Goal: Task Accomplishment & Management: Manage account settings

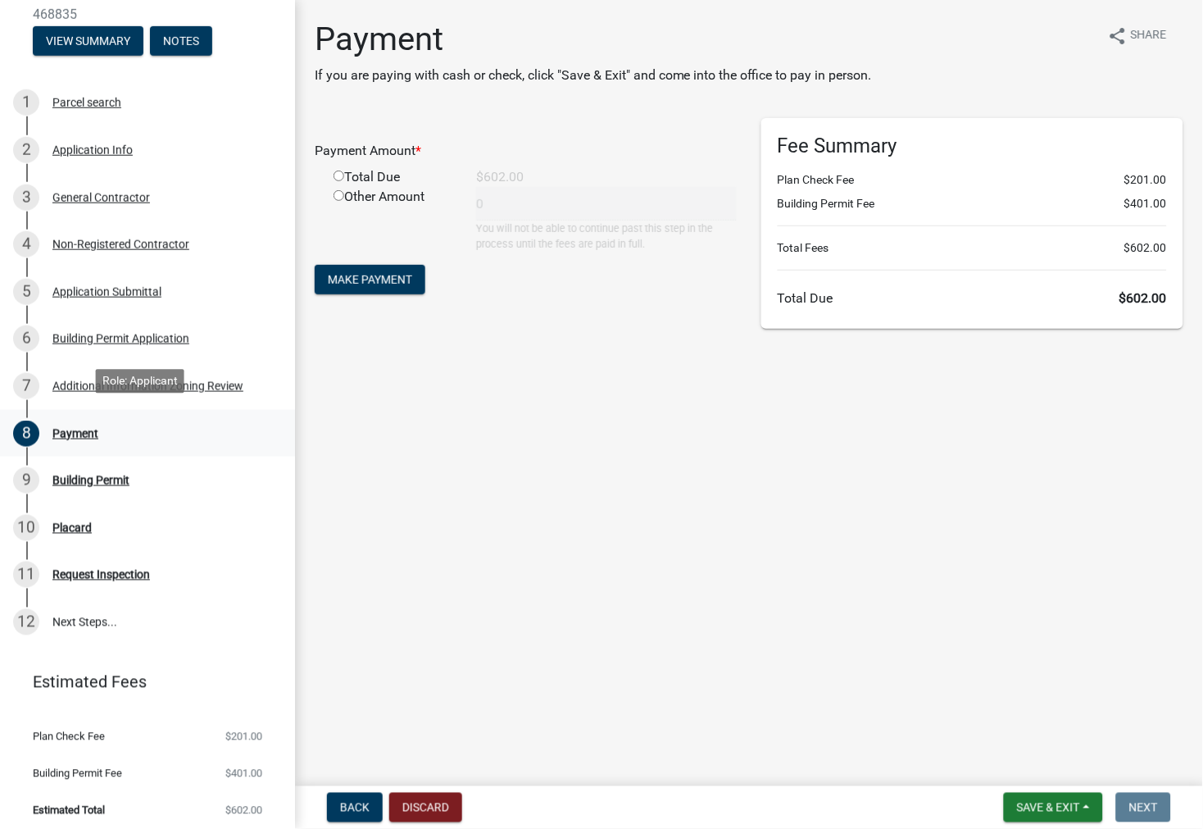
scroll to position [211, 0]
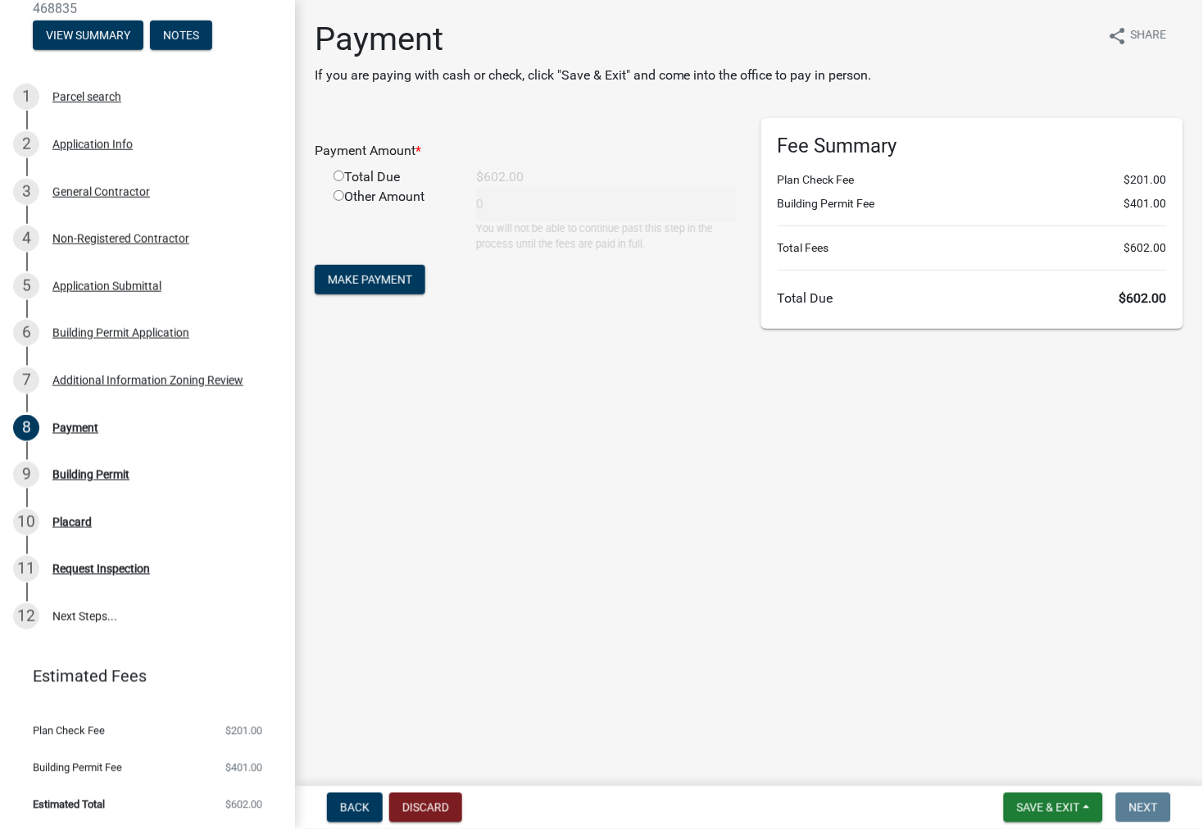
click at [118, 793] on li "Estimated Total $602.00" at bounding box center [147, 804] width 295 height 37
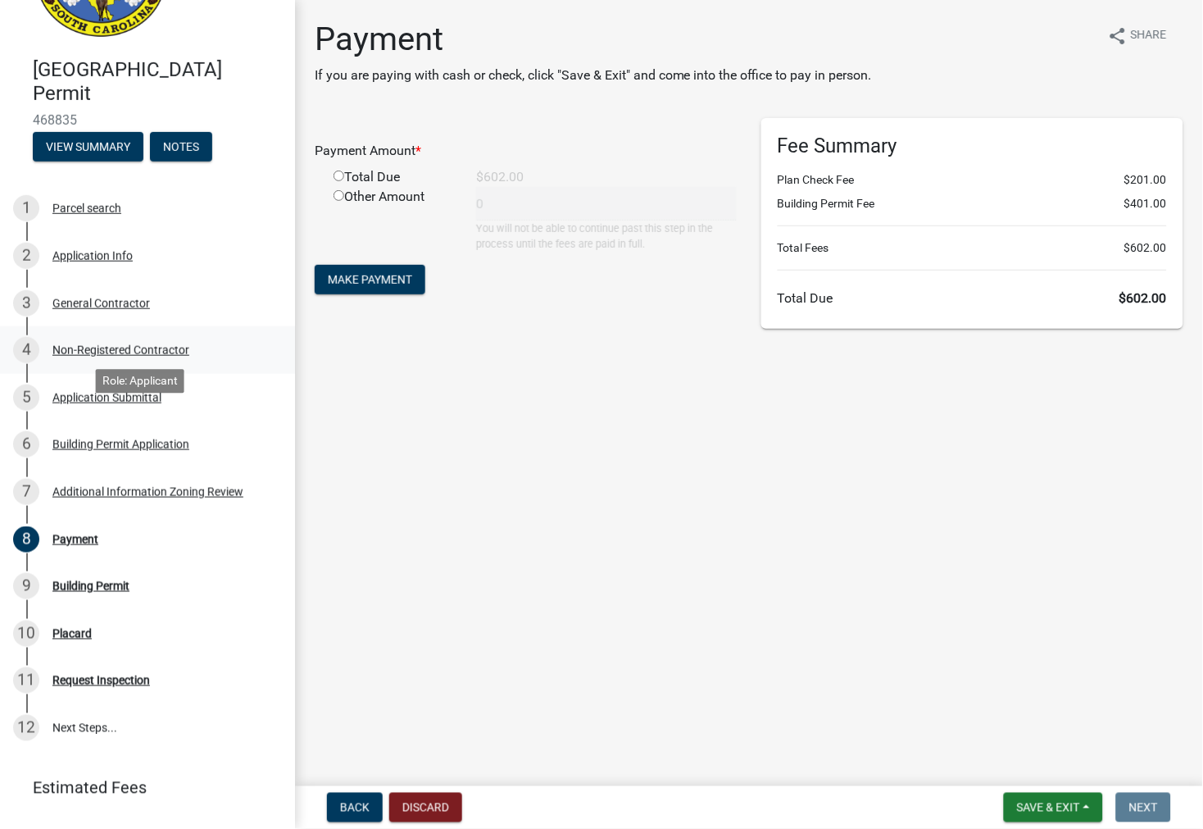
scroll to position [0, 0]
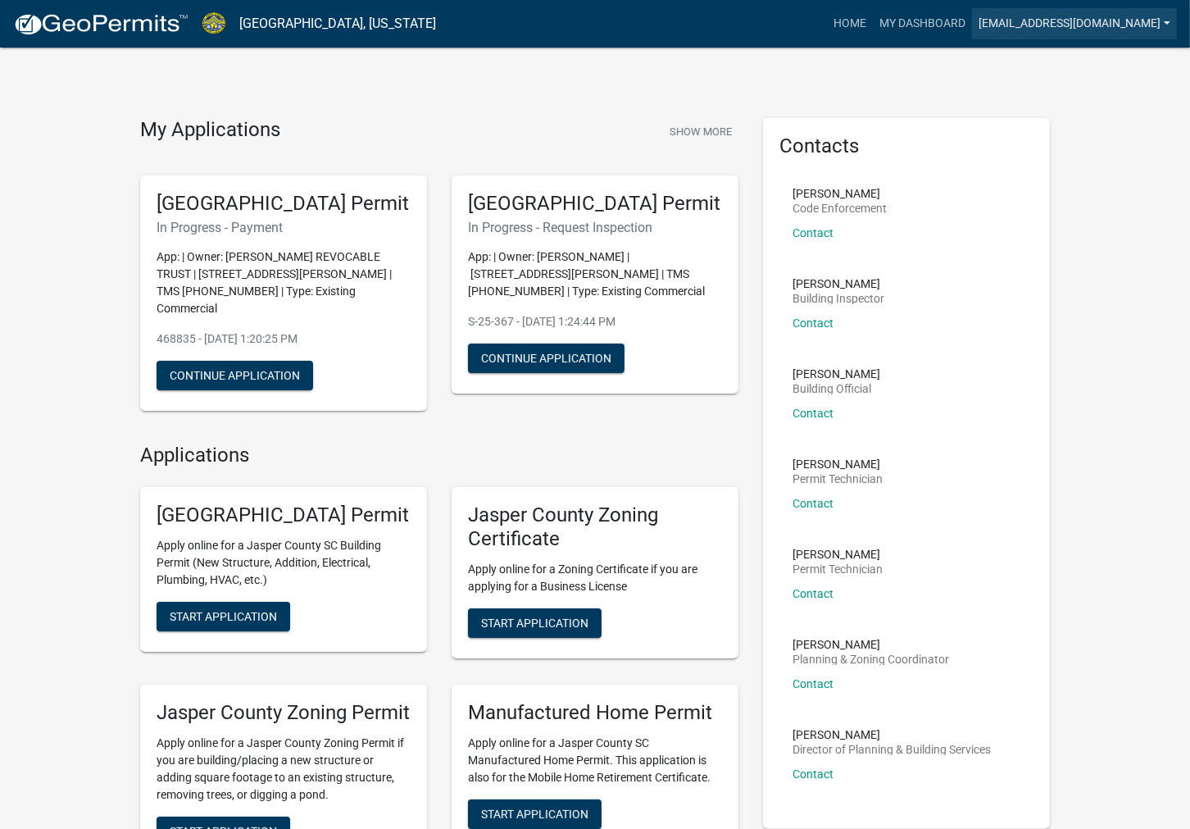
click at [1097, 20] on link "[EMAIL_ADDRESS][DOMAIN_NAME]" at bounding box center [1074, 23] width 205 height 31
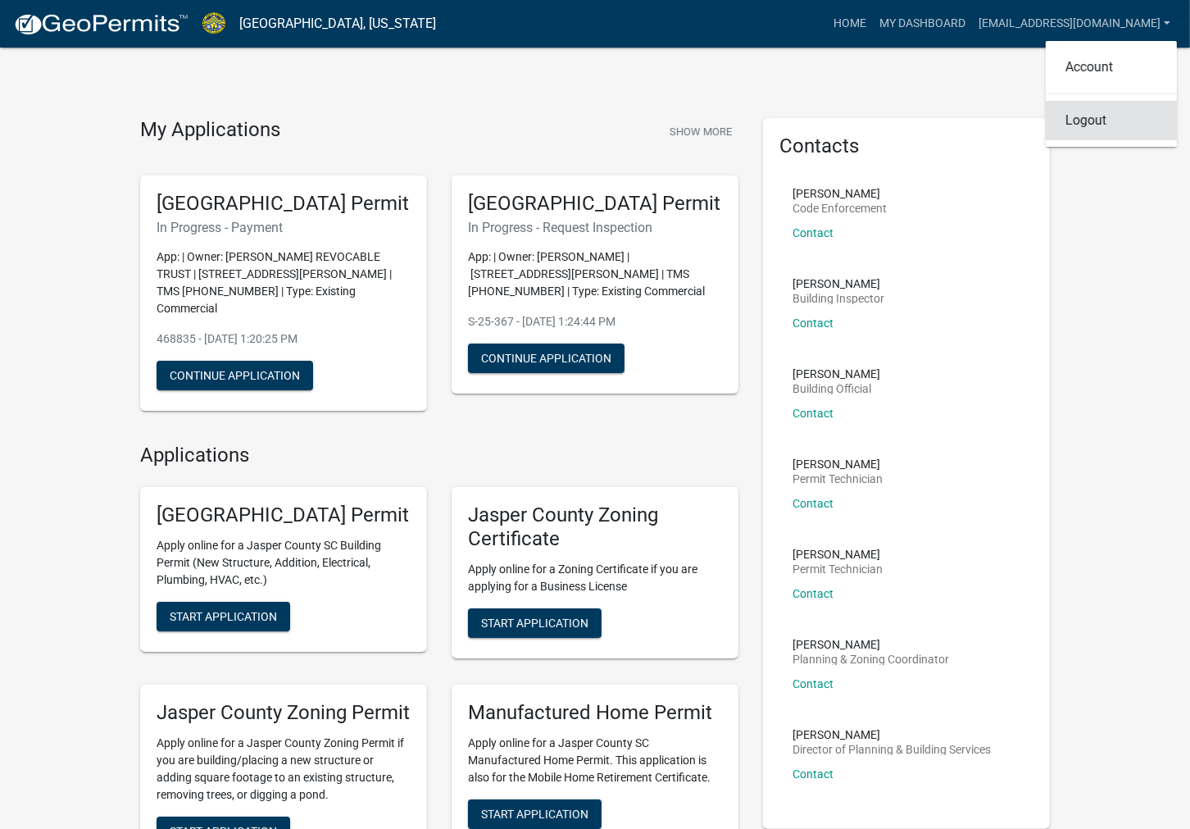
click at [1120, 117] on link "Logout" at bounding box center [1111, 120] width 131 height 39
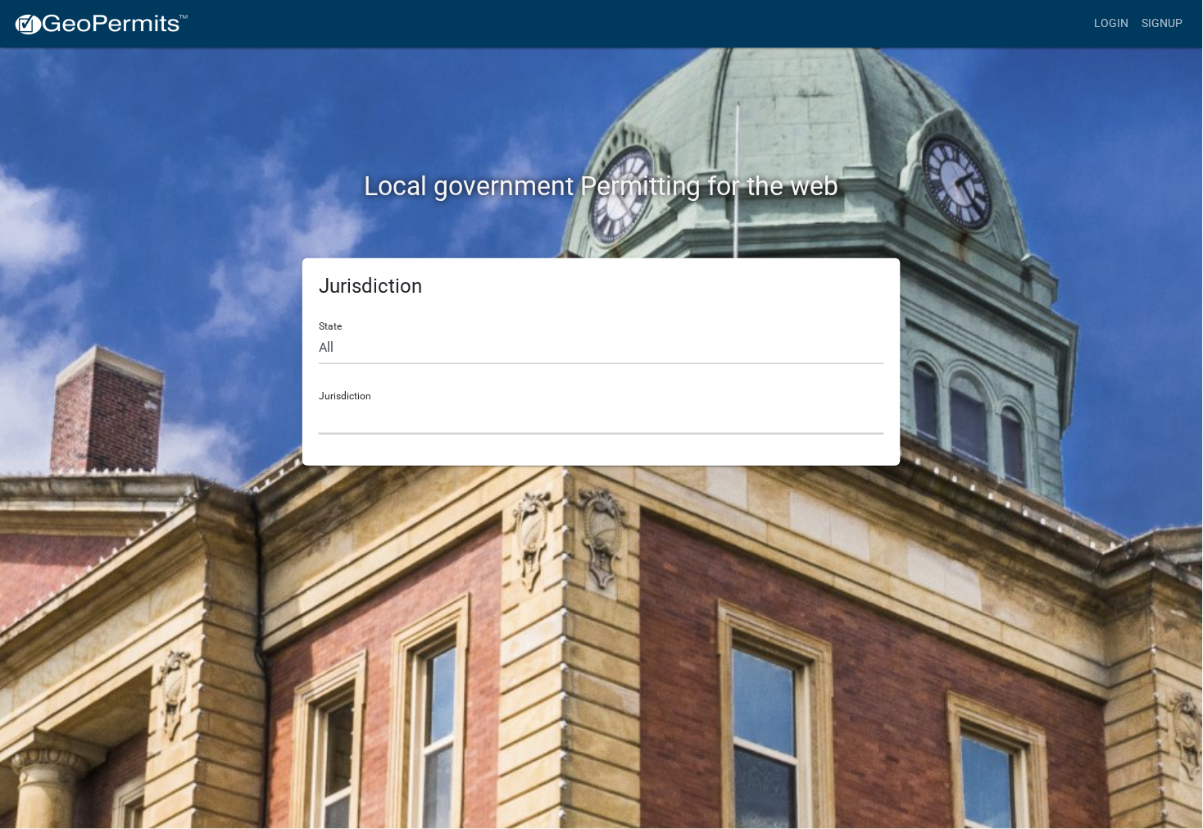
click at [435, 407] on select "[GEOGRAPHIC_DATA], [US_STATE] [GEOGRAPHIC_DATA], [US_STATE][PERSON_NAME][GEOGRA…" at bounding box center [602, 418] width 566 height 34
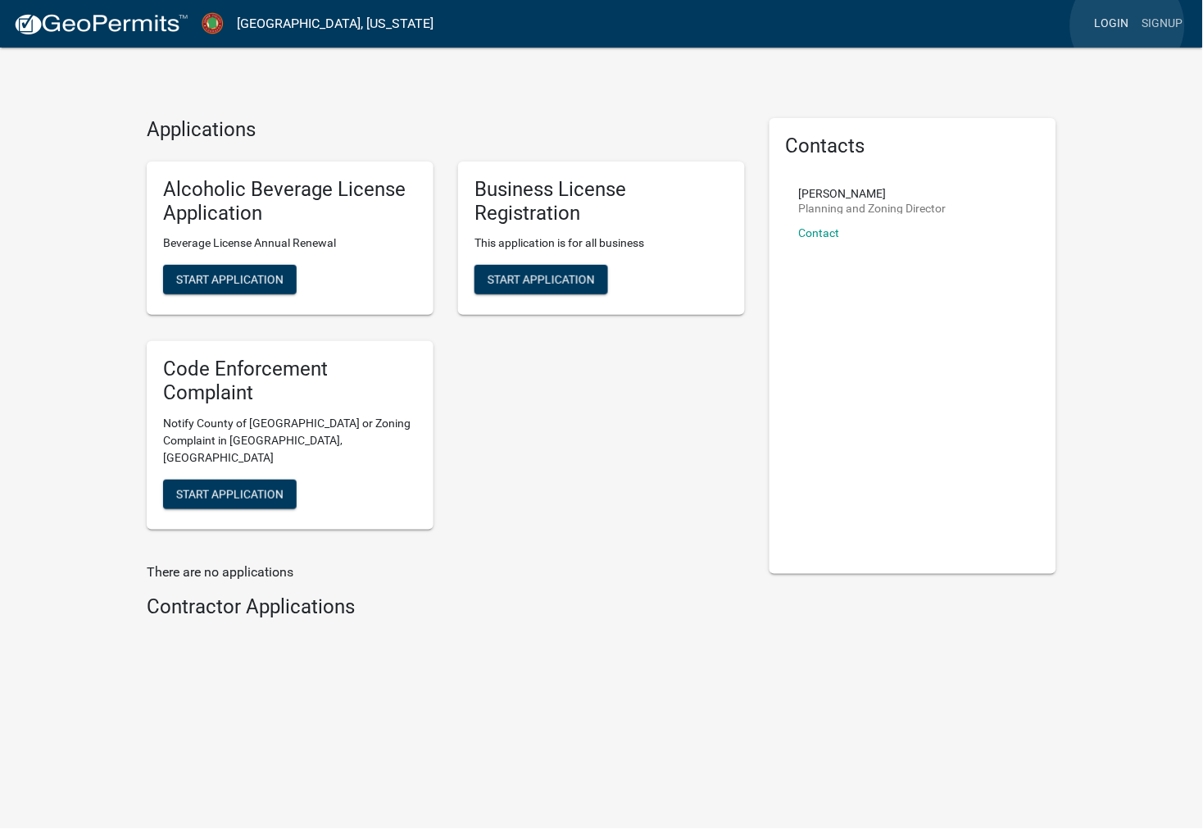
click at [1128, 25] on link "Login" at bounding box center [1112, 23] width 48 height 31
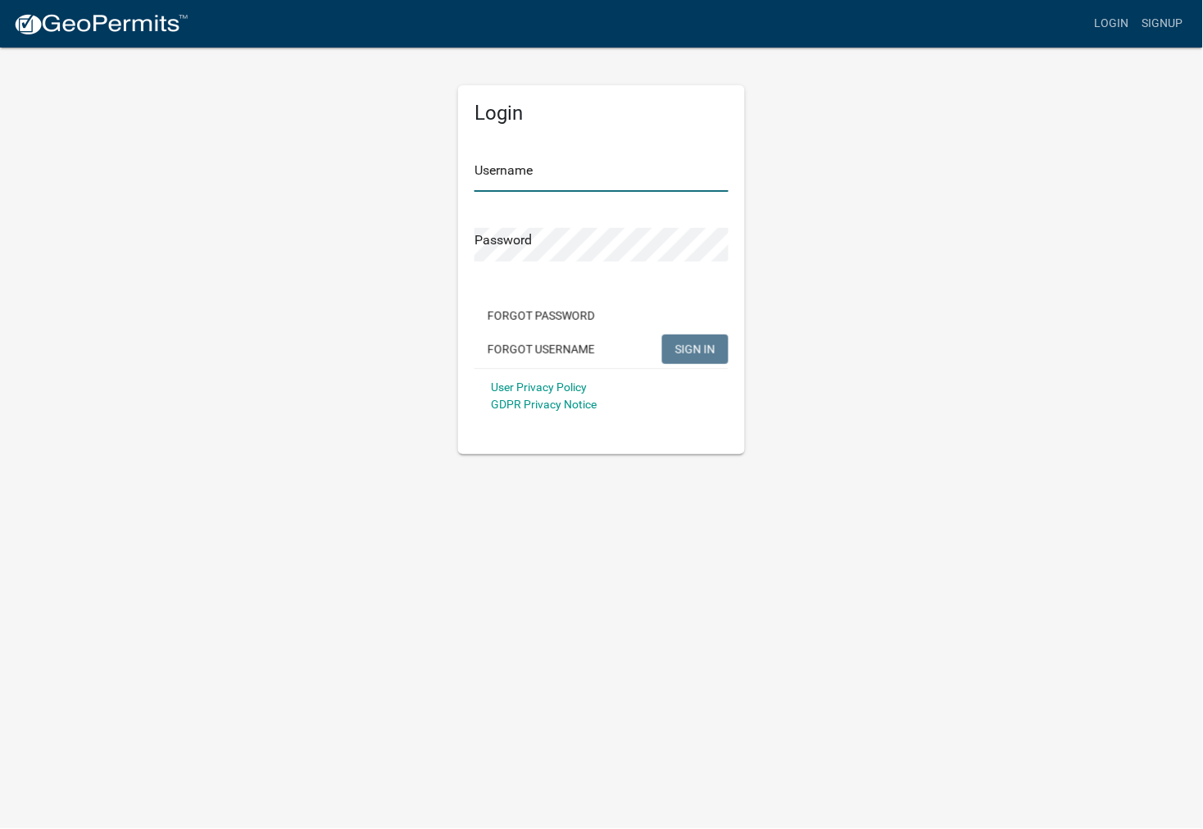
type input "[EMAIL_ADDRESS][DOMAIN_NAME]"
click at [553, 157] on div "Username [EMAIL_ADDRESS][DOMAIN_NAME]" at bounding box center [602, 163] width 254 height 57
click at [694, 348] on span "SIGN IN" at bounding box center [695, 348] width 40 height 13
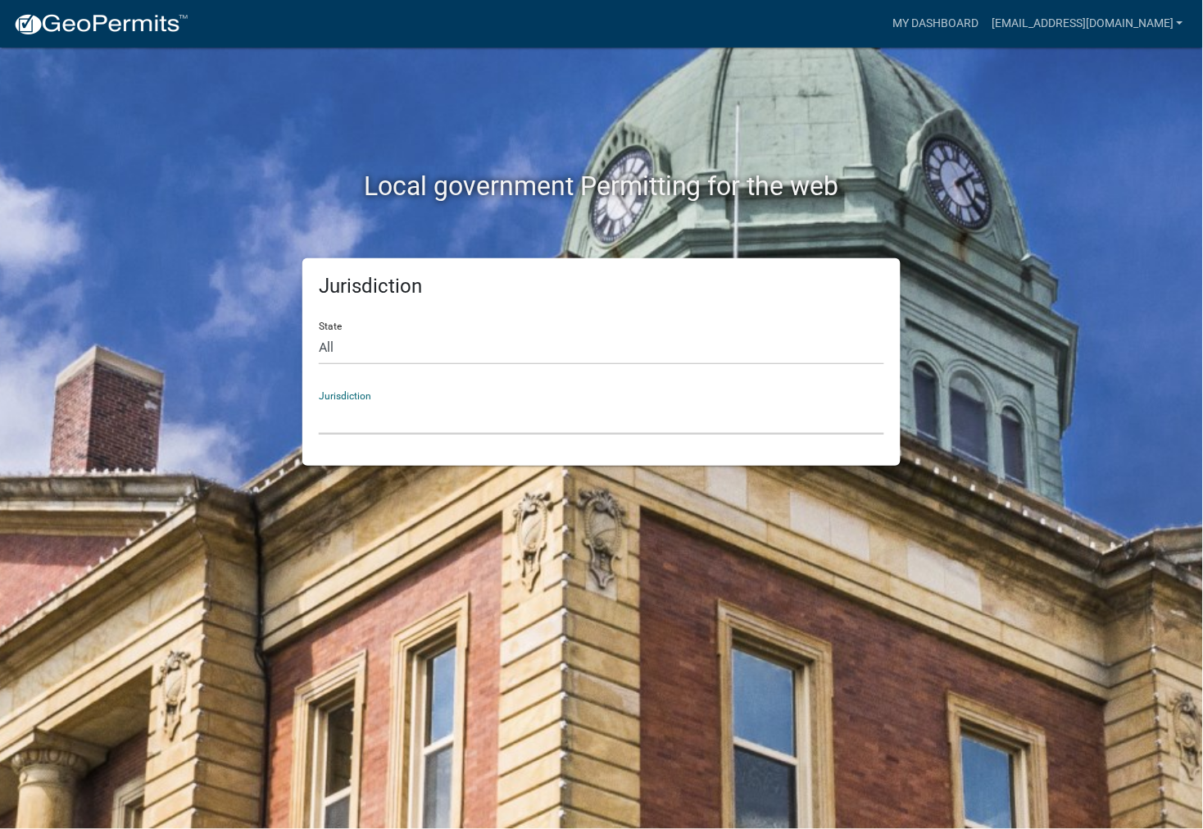
click at [427, 420] on select "[GEOGRAPHIC_DATA], [US_STATE] [GEOGRAPHIC_DATA], [US_STATE][PERSON_NAME][GEOGRA…" at bounding box center [602, 418] width 566 height 34
click at [681, 94] on div "Local government Permitting for the web" at bounding box center [601, 153] width 934 height 210
click at [1162, 21] on link "anovas@trunorthe.com" at bounding box center [1087, 23] width 205 height 31
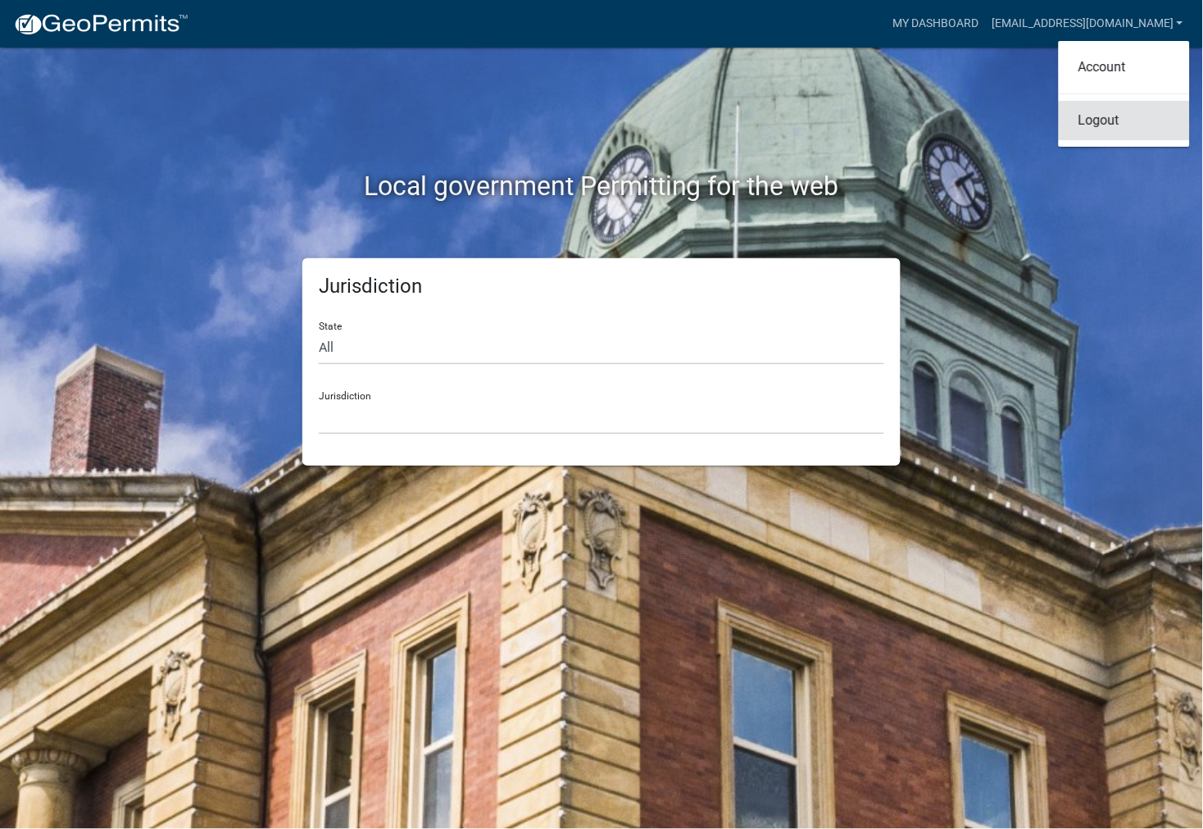
click at [1115, 111] on link "Logout" at bounding box center [1124, 120] width 131 height 39
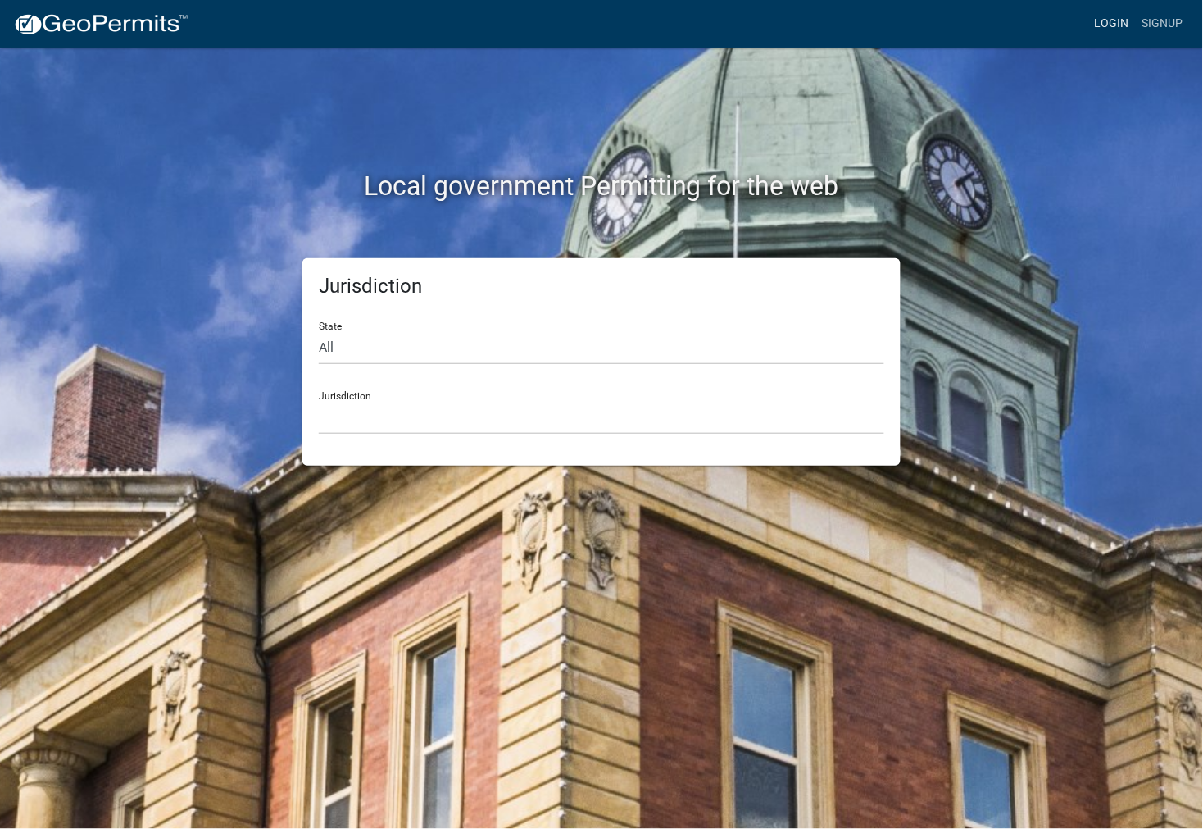
click at [1116, 25] on link "Login" at bounding box center [1112, 23] width 48 height 31
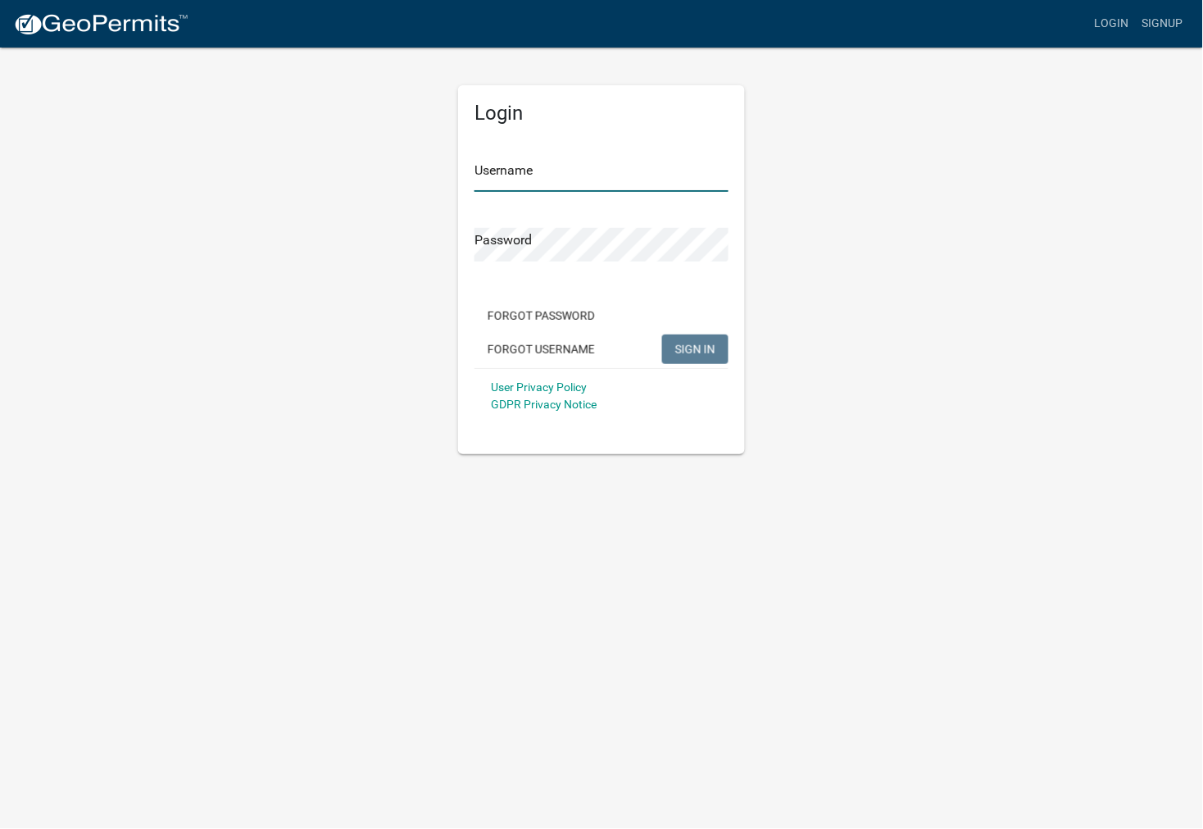
type input "anovas@trunorthe.com"
